Goal: Transaction & Acquisition: Purchase product/service

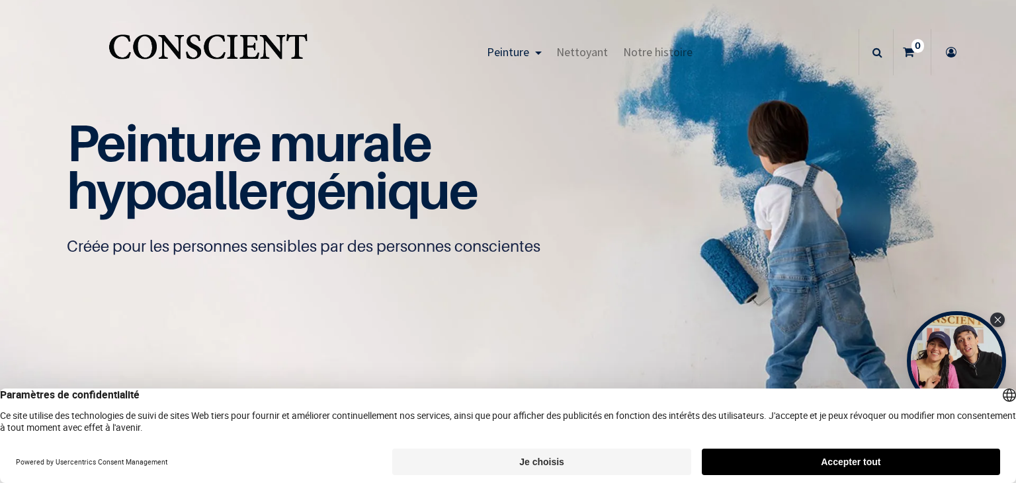
click at [843, 453] on button "Accepter tout" at bounding box center [851, 462] width 298 height 26
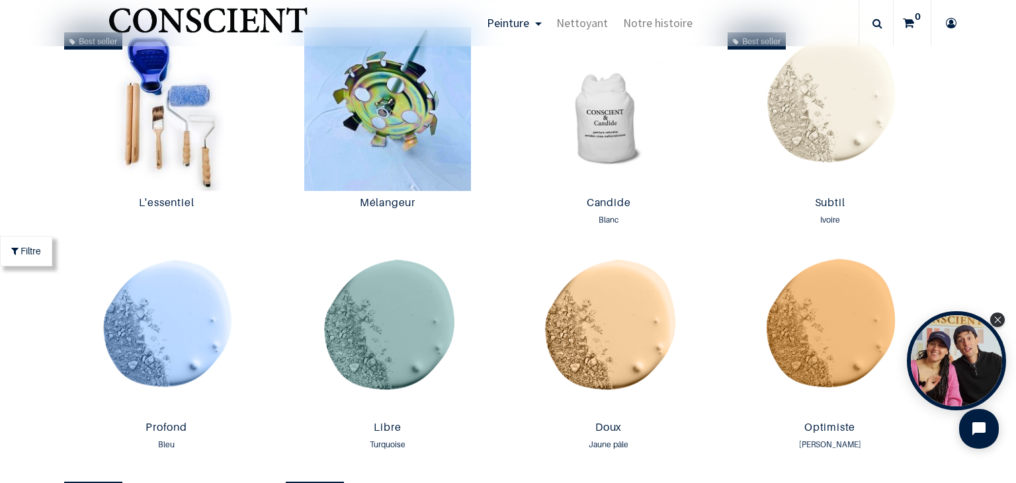
scroll to position [915, 0]
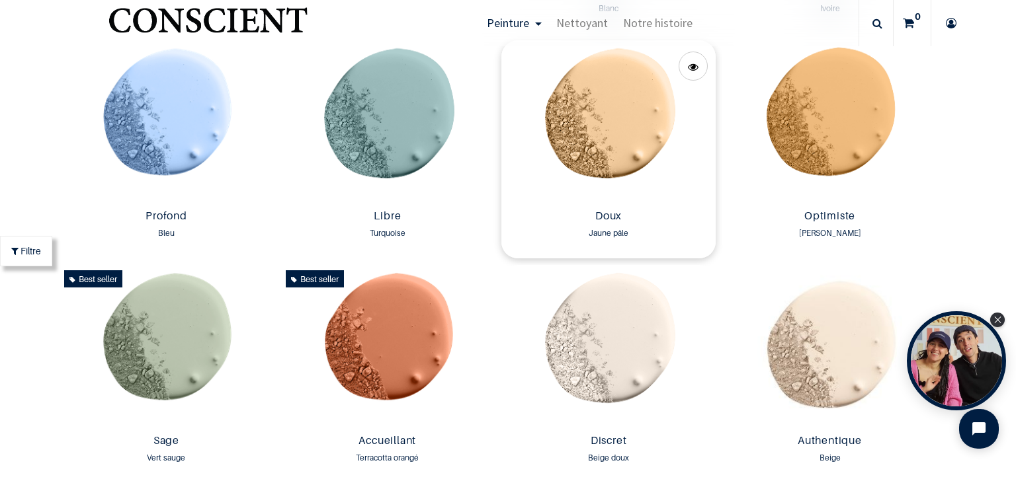
click at [566, 141] on img at bounding box center [608, 122] width 214 height 164
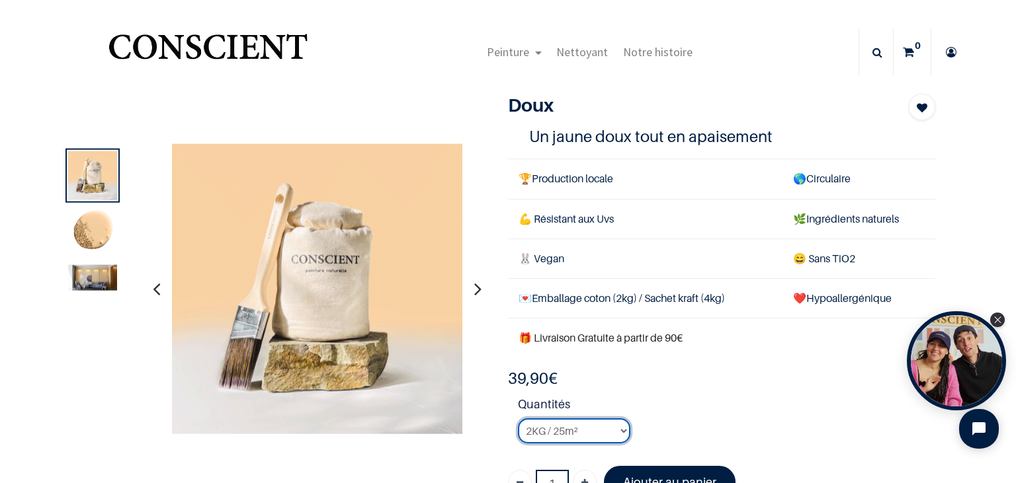
click at [518, 419] on select "2KG / 25m² 4KG / 50m² 8KG / 100m² Testeur" at bounding box center [574, 431] width 112 height 25
click at [672, 409] on strong "Quantités" at bounding box center [726, 406] width 417 height 23
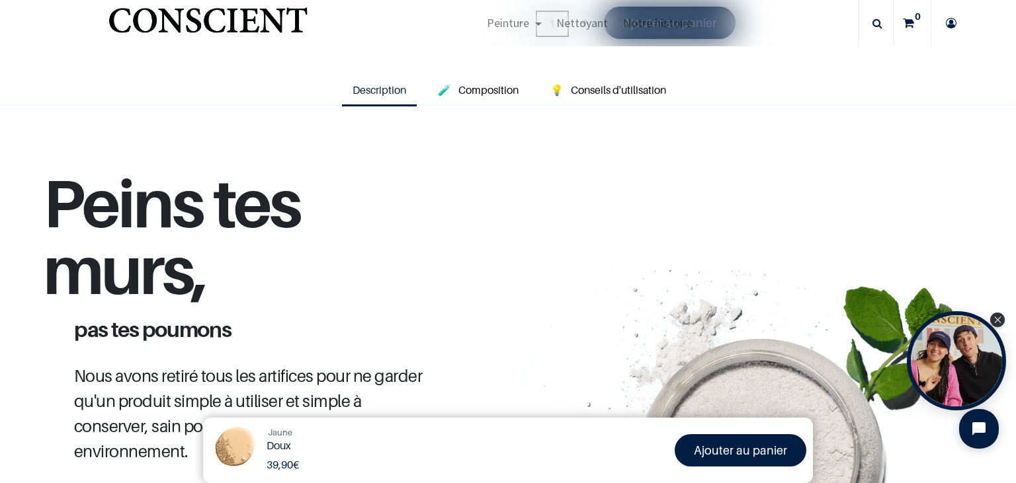
scroll to position [609, 0]
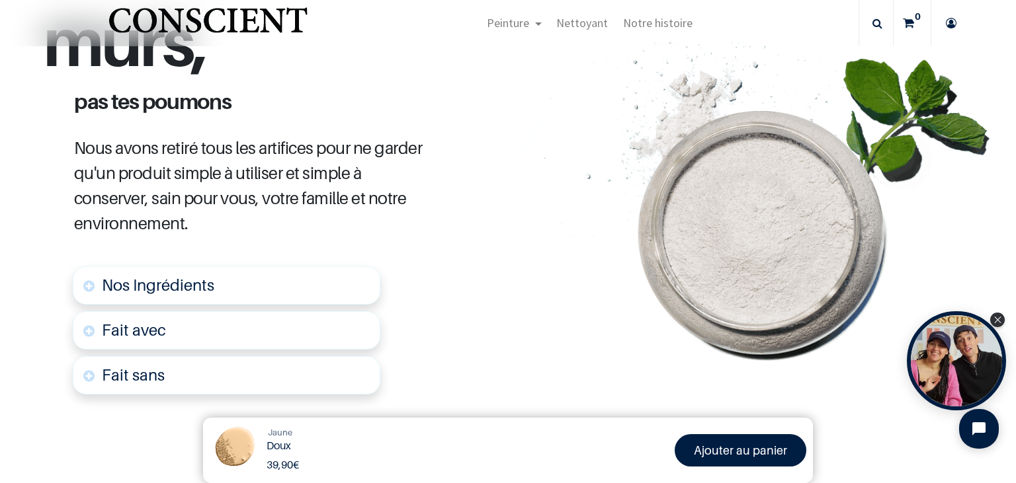
click at [185, 294] on link "Nos Ingrédients" at bounding box center [226, 285] width 307 height 38
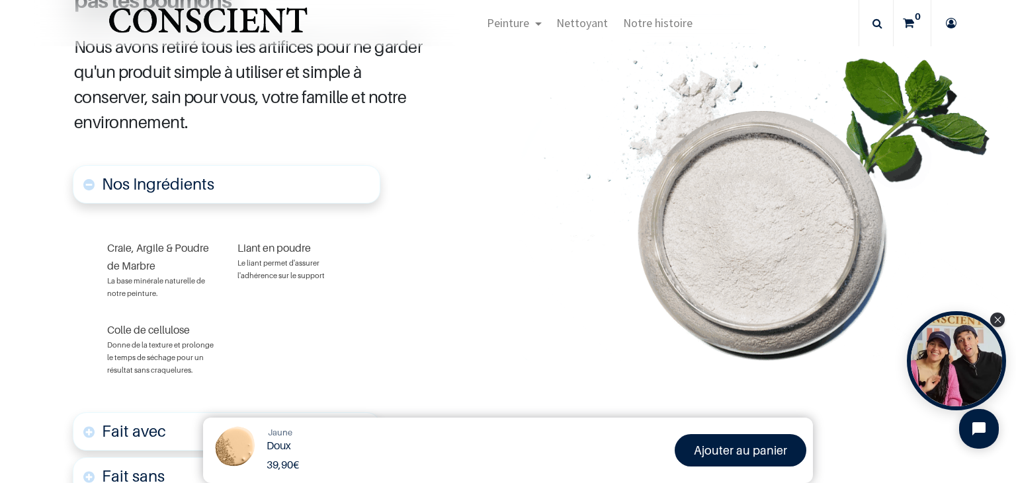
scroll to position [329, 0]
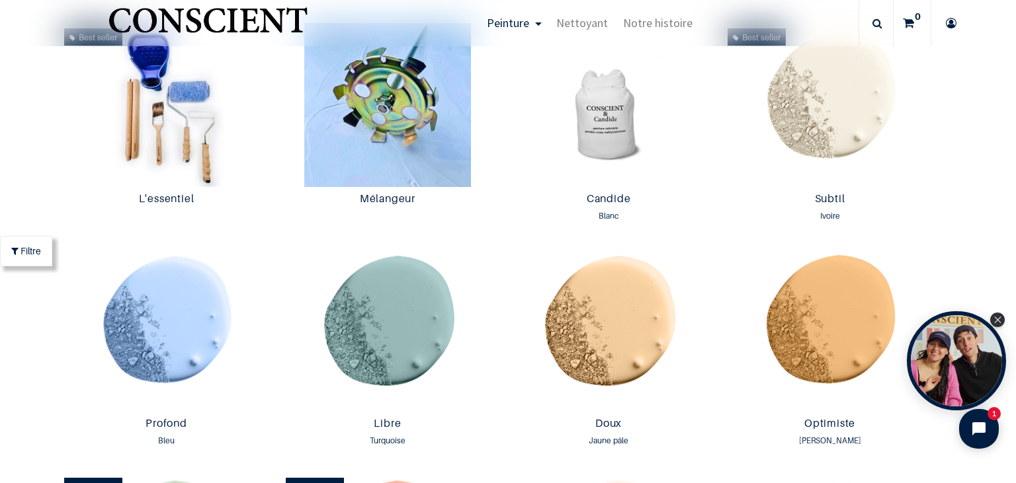
scroll to position [763, 0]
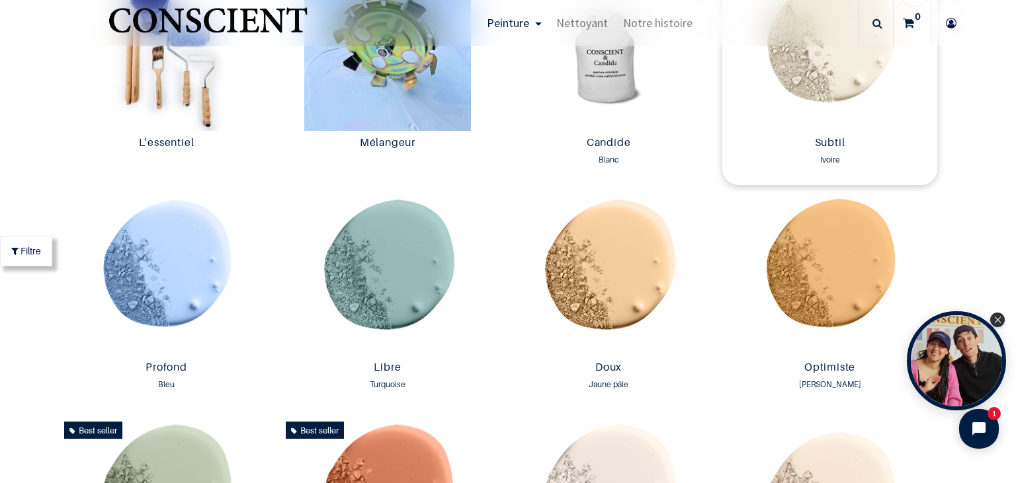
click at [833, 84] on img at bounding box center [829, 49] width 214 height 164
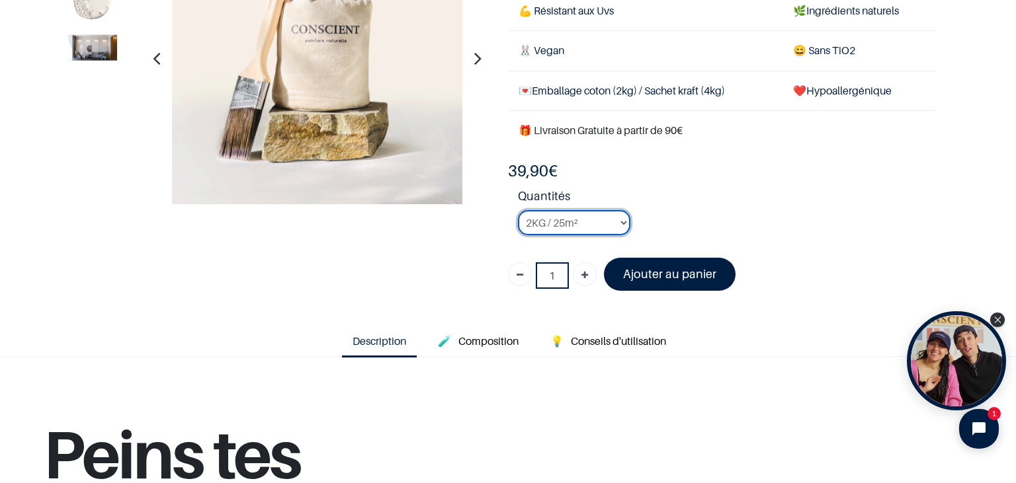
click at [518, 210] on select "2KG / 25m² 4KG / 50m² 8KG / 100m² Testeur" at bounding box center [574, 222] width 112 height 25
select select "127"
click option "8KG / 100m²" at bounding box center [0, 0] width 0 height 0
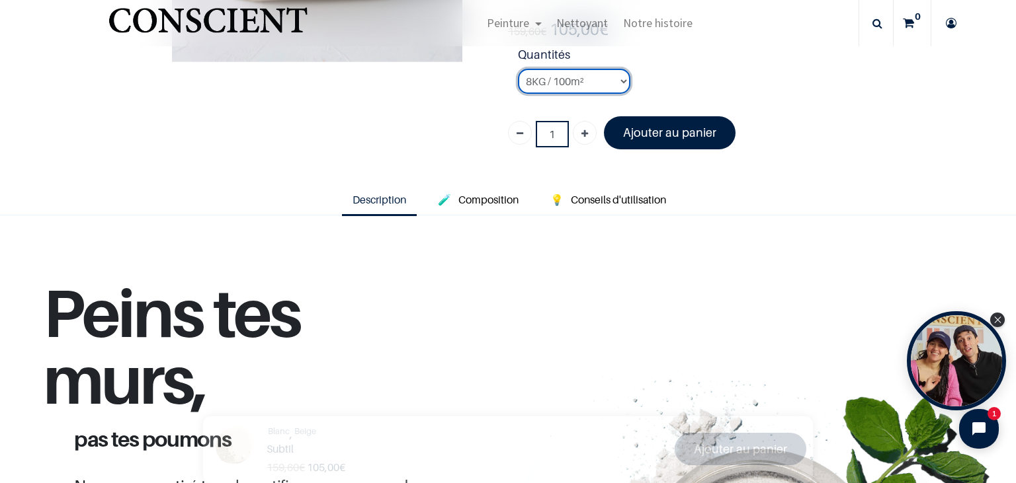
scroll to position [304, 0]
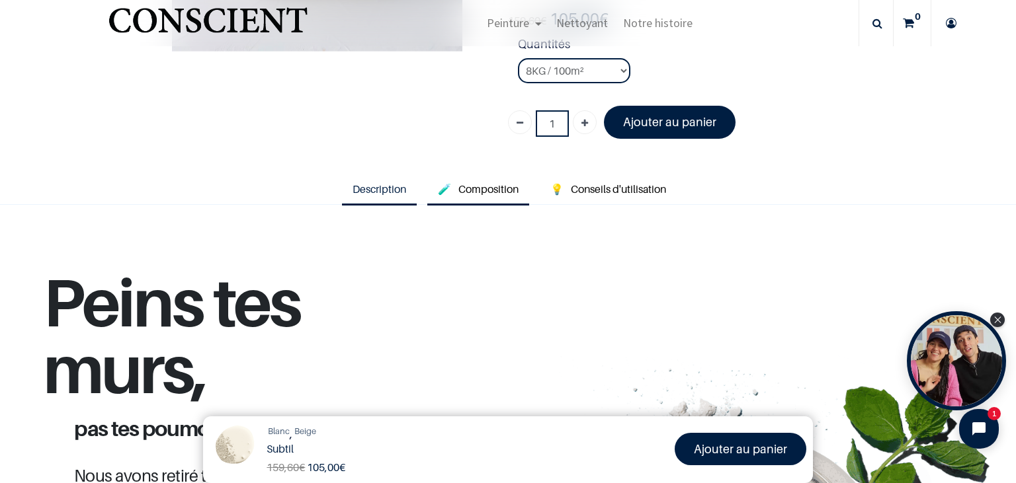
click at [510, 200] on link "🧪 Composition" at bounding box center [478, 190] width 102 height 30
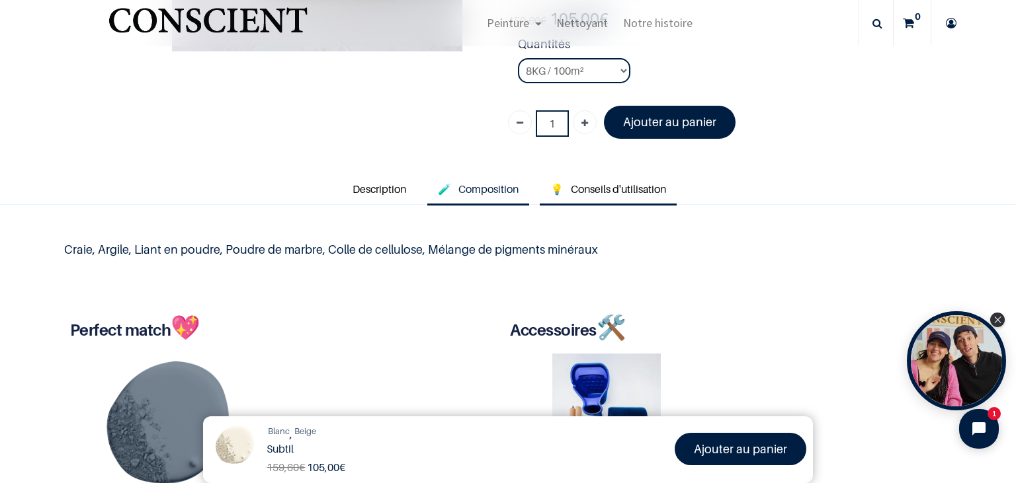
click at [602, 194] on link "💡 Conseils d'utilisation" at bounding box center [608, 190] width 137 height 30
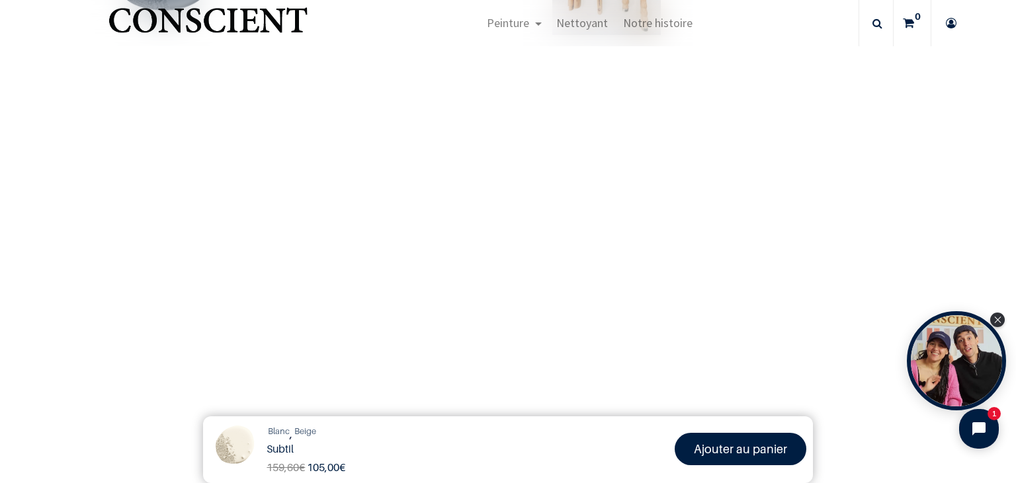
scroll to position [1066, 0]
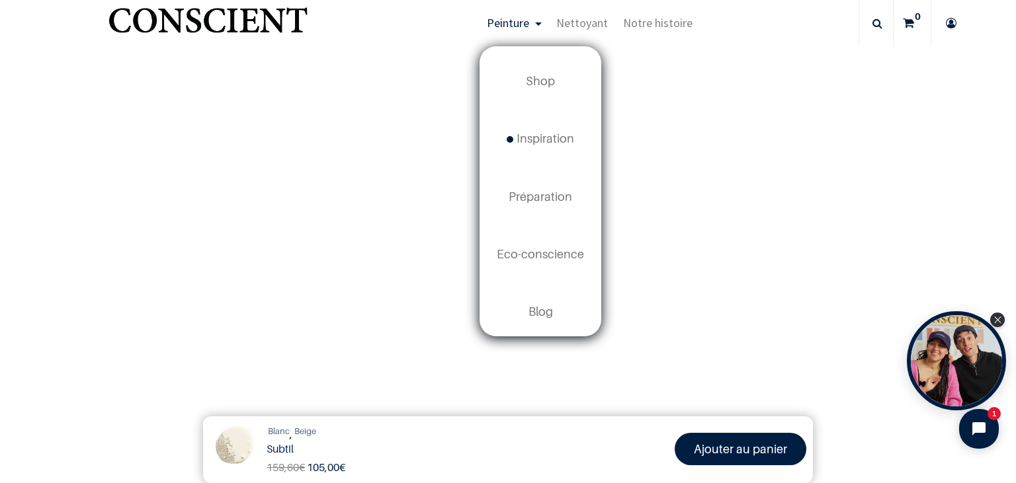
click at [507, 25] on span "Peinture" at bounding box center [508, 22] width 42 height 15
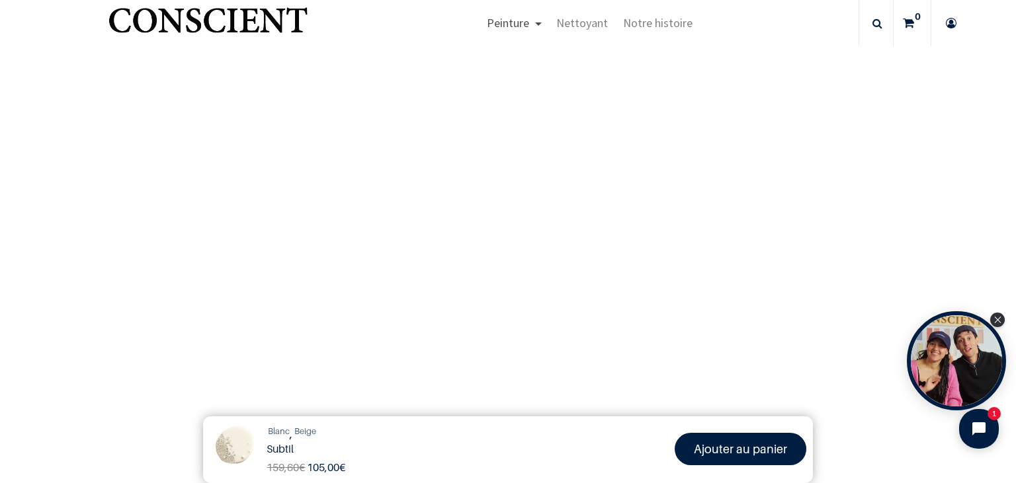
click at [526, 24] on span "Peinture" at bounding box center [508, 22] width 42 height 15
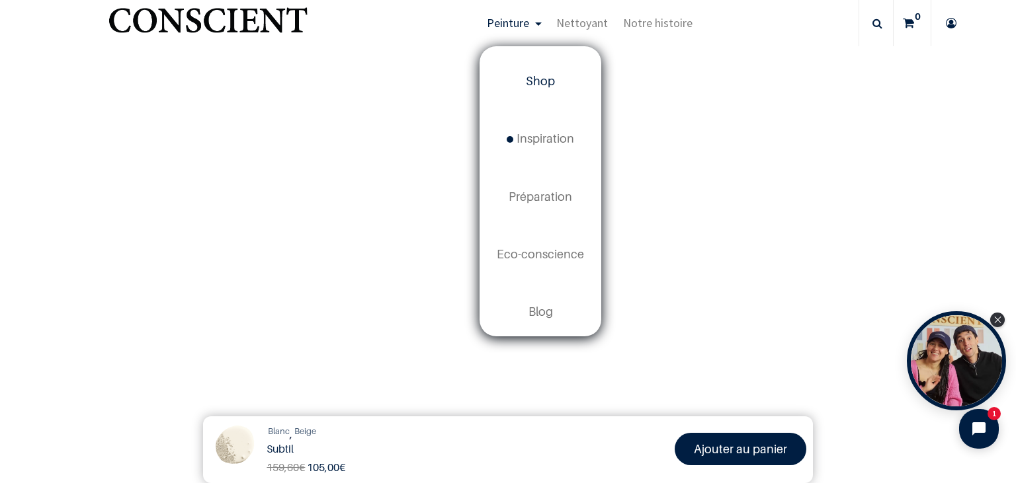
click at [526, 75] on link "Shop" at bounding box center [540, 82] width 119 height 58
